Goal: Transaction & Acquisition: Book appointment/travel/reservation

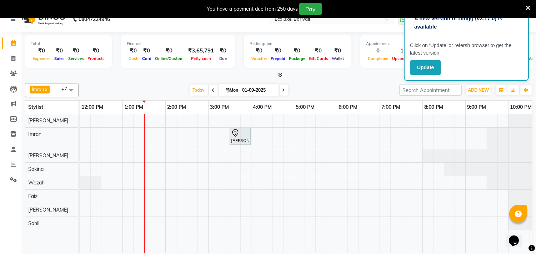
scroll to position [18, 0]
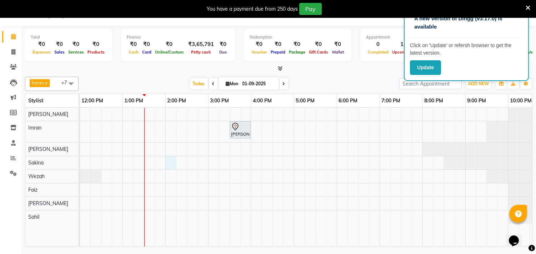
click at [171, 164] on div "[PERSON_NAME], TK01, 03:30 PM-04:00 PM, Men - Hair styling" at bounding box center [251, 177] width 600 height 139
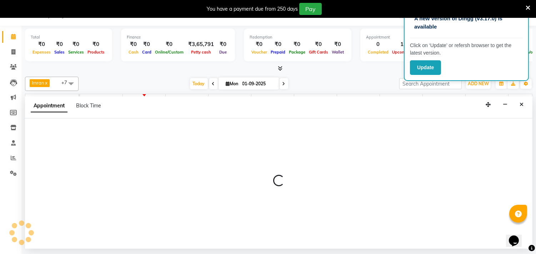
select select "36964"
select select "840"
select select "tentative"
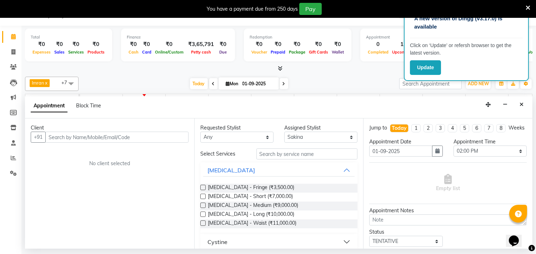
click at [79, 135] on input "text" at bounding box center [116, 137] width 143 height 11
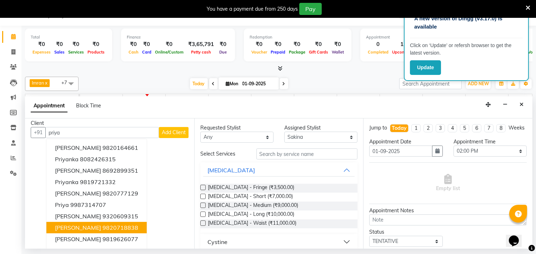
scroll to position [0, 0]
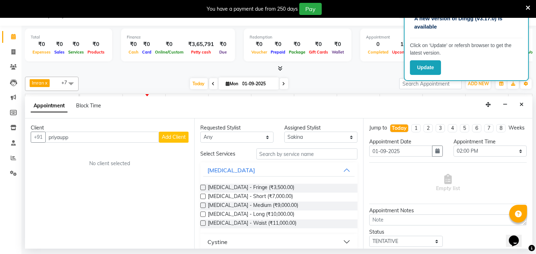
type input "priyaupp"
click at [270, 155] on input "text" at bounding box center [307, 154] width 101 height 11
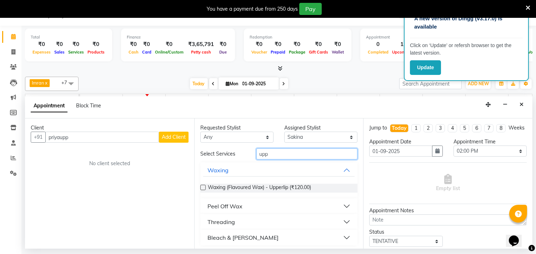
type input "upp"
click at [223, 222] on div "Threading" at bounding box center [222, 222] width 28 height 9
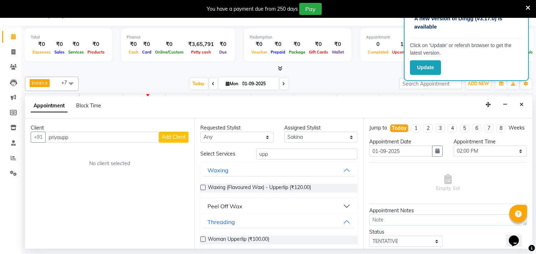
click at [205, 237] on div "Woman Upperlip (₹100.00)" at bounding box center [279, 240] width 158 height 9
click at [203, 240] on label at bounding box center [202, 239] width 5 height 5
click at [203, 240] on input "checkbox" at bounding box center [202, 240] width 5 height 5
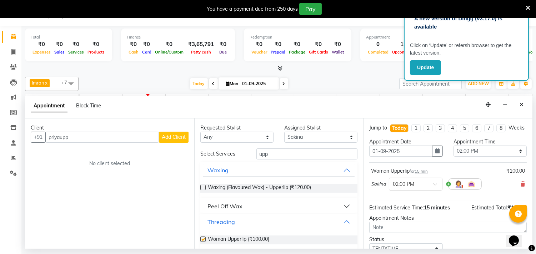
checkbox input "false"
click at [91, 140] on input "priyaupp" at bounding box center [102, 137] width 114 height 11
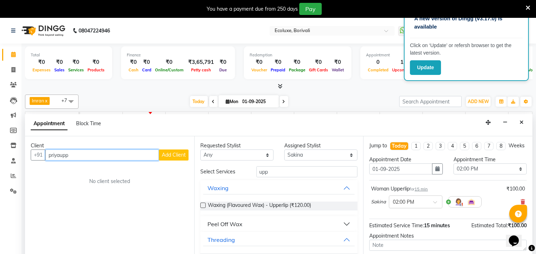
click at [76, 158] on input "priyaupp" at bounding box center [102, 155] width 114 height 11
click at [508, 121] on button "button" at bounding box center [505, 122] width 11 height 11
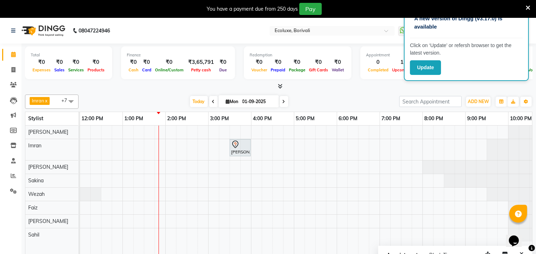
scroll to position [18, 0]
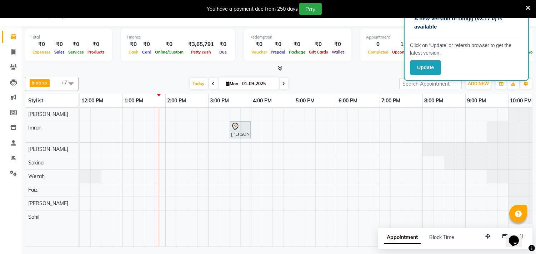
click at [213, 112] on div "[PERSON_NAME], TK01, 03:30 PM-04:00 PM, Men - Hair styling" at bounding box center [251, 177] width 600 height 139
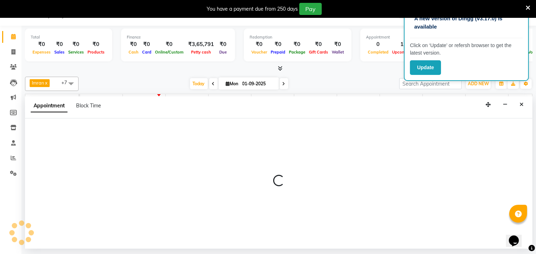
select select "35738"
select select "tentative"
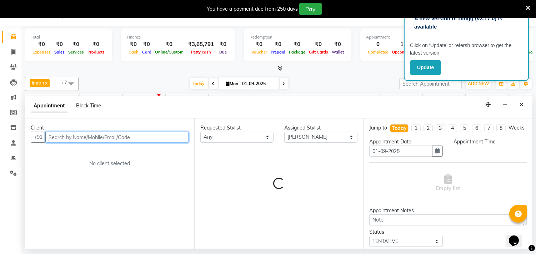
select select "900"
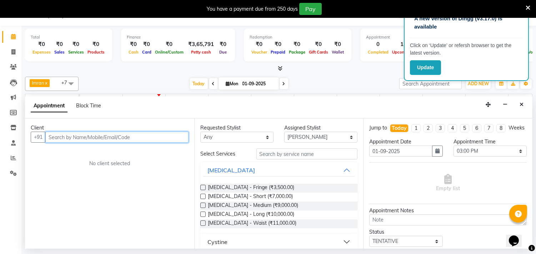
click at [58, 138] on input "text" at bounding box center [116, 137] width 143 height 11
click at [78, 142] on input "932337920" at bounding box center [102, 137] width 114 height 11
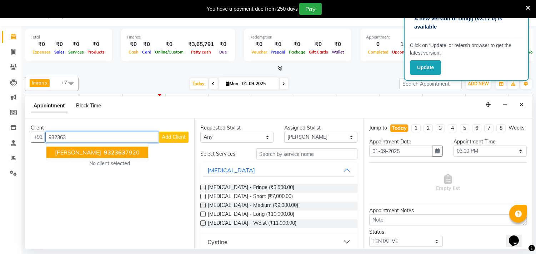
click at [94, 151] on span "[PERSON_NAME]" at bounding box center [78, 152] width 46 height 7
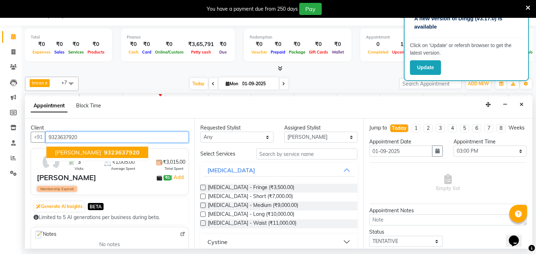
type input "9323637920"
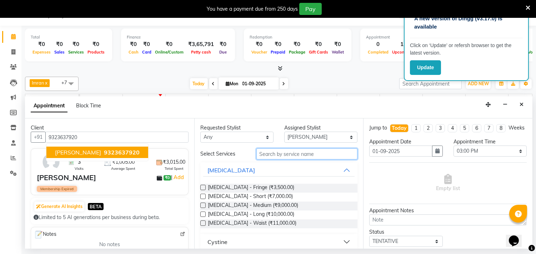
click at [266, 156] on input "text" at bounding box center [307, 154] width 101 height 11
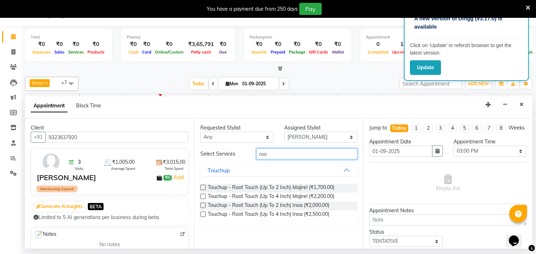
type input "roo"
click at [201, 205] on label at bounding box center [202, 205] width 5 height 5
click at [201, 205] on input "checkbox" at bounding box center [202, 206] width 5 height 5
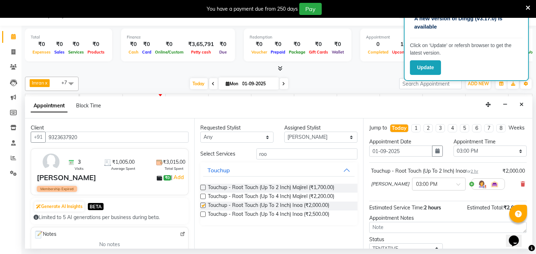
checkbox input "false"
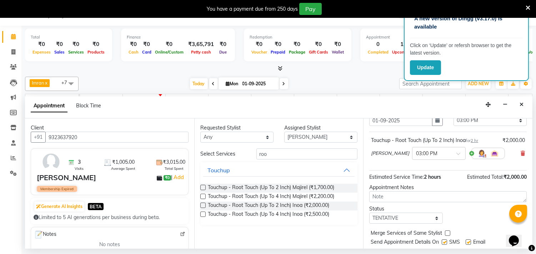
scroll to position [58, 0]
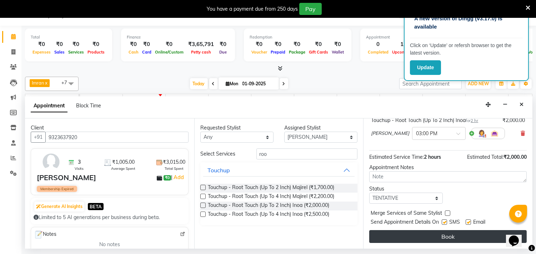
click at [453, 237] on button "Book" at bounding box center [448, 236] width 158 height 13
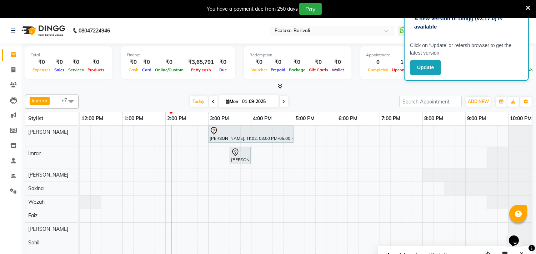
scroll to position [18, 0]
